Goal: Check status: Check status

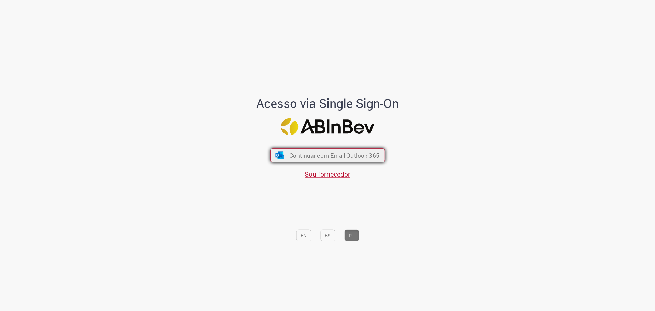
click at [324, 151] on span "Continuar com Email Outlook 365" at bounding box center [334, 155] width 90 height 8
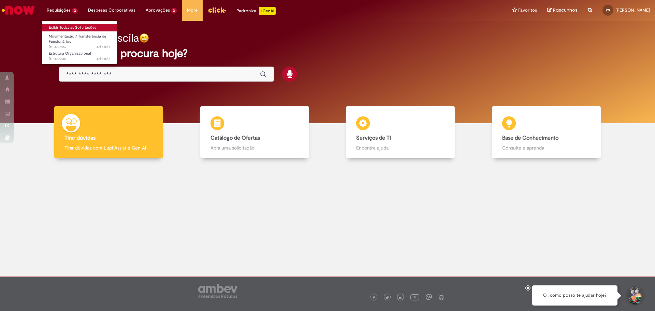
click at [71, 27] on link "Exibir Todas as Solicitações" at bounding box center [79, 28] width 75 height 8
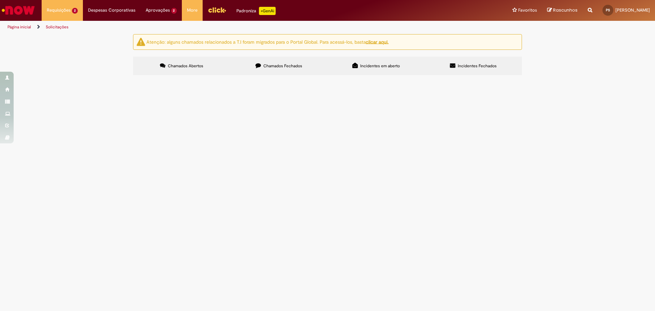
click at [0, 0] on span "Pendente Usuário" at bounding box center [0, 0] width 0 height 0
